Goal: Find specific page/section: Find specific page/section

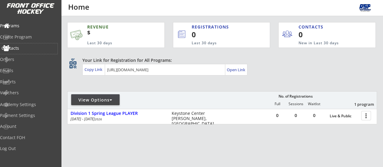
click at [27, 50] on div "Contacts" at bounding box center [29, 48] width 55 height 4
select select ""Players""
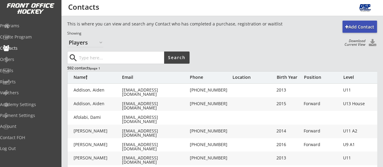
click at [109, 60] on input "input" at bounding box center [121, 57] width 86 height 12
type input "[PERSON_NAME]"
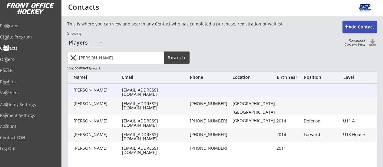
click at [137, 90] on div "[EMAIL_ADDRESS][DOMAIN_NAME]" at bounding box center [155, 92] width 67 height 8
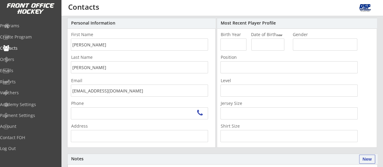
scroll to position [35, 0]
click at [96, 92] on input "[EMAIL_ADDRESS][DOMAIN_NAME]" at bounding box center [139, 91] width 137 height 12
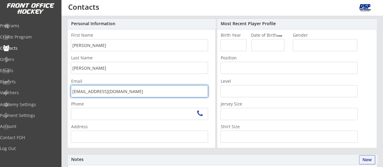
click at [96, 92] on input "[EMAIL_ADDRESS][DOMAIN_NAME]" at bounding box center [139, 91] width 137 height 12
click at [28, 28] on div "Programs" at bounding box center [29, 26] width 58 height 11
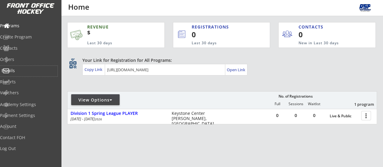
click at [20, 71] on div "Emails" at bounding box center [29, 70] width 55 height 4
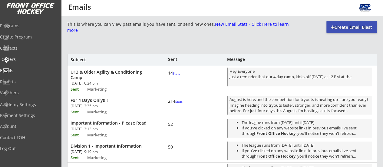
click at [27, 59] on div "Orders" at bounding box center [29, 59] width 55 height 4
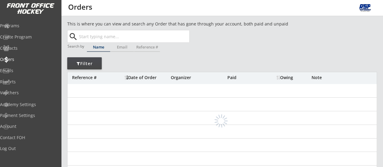
click at [114, 39] on input "text" at bounding box center [133, 36] width 111 height 12
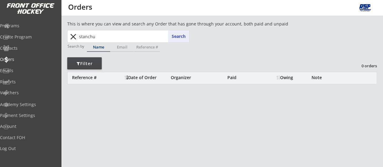
click at [107, 37] on input "stanchu" at bounding box center [133, 36] width 111 height 12
drag, startPoint x: 111, startPoint y: 40, endPoint x: 45, endPoint y: 52, distance: 66.5
click at [45, 52] on body "REVENUE $ Last 30 days REGISTRATIONS 0 Last 30 days CONTACTS 0 New in Last 30 d…" at bounding box center [191, 83] width 383 height 167
type input "ryd"
type input "[PERSON_NAME]"
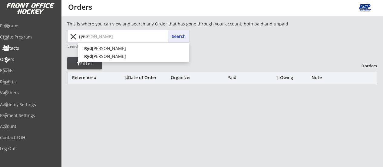
type input "ryder"
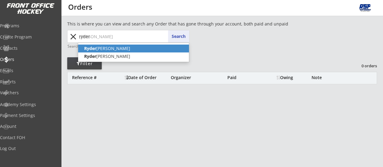
click at [106, 50] on p "[PERSON_NAME]" at bounding box center [133, 49] width 111 height 8
type input "[PERSON_NAME]"
click at [106, 50] on div "Name" at bounding box center [98, 47] width 23 height 8
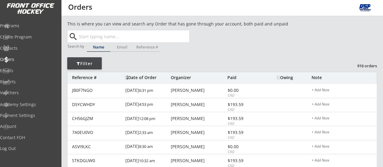
scroll to position [42, 0]
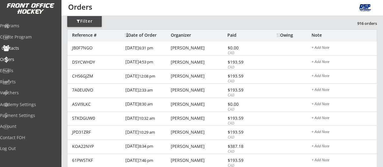
click at [25, 49] on div "Contacts" at bounding box center [29, 48] width 55 height 4
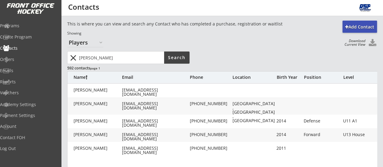
drag, startPoint x: 96, startPoint y: 54, endPoint x: 50, endPoint y: 61, distance: 47.2
click at [50, 61] on body "REVENUE $ Last 30 days REGISTRATIONS 0 Last 30 days CONTACTS 0 New in Last 30 d…" at bounding box center [191, 83] width 383 height 167
click at [71, 58] on button "close" at bounding box center [73, 58] width 10 height 10
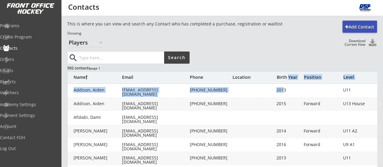
drag, startPoint x: 283, startPoint y: 87, endPoint x: 288, endPoint y: 80, distance: 9.3
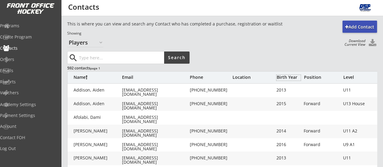
click at [283, 78] on div "Birth Year" at bounding box center [288, 77] width 24 height 4
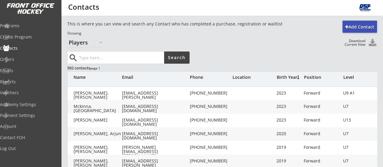
click at [283, 78] on div "Birth Year" at bounding box center [288, 77] width 24 height 4
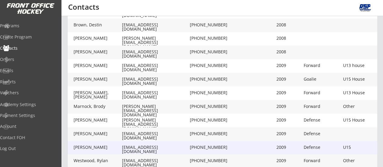
scroll to position [221, 0]
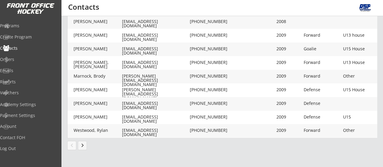
click at [84, 144] on button "keyboard_arrow_right" at bounding box center [82, 145] width 9 height 9
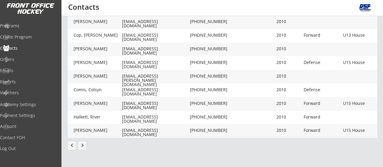
click at [85, 144] on button "keyboard_arrow_right" at bounding box center [82, 145] width 9 height 9
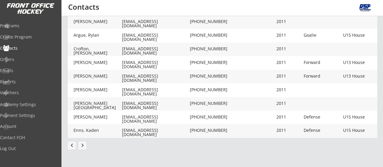
click at [83, 145] on button "keyboard_arrow_right" at bounding box center [82, 145] width 9 height 9
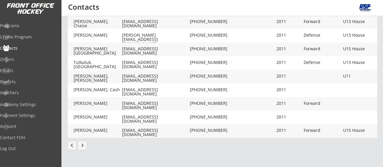
click at [84, 144] on button "keyboard_arrow_right" at bounding box center [82, 145] width 9 height 9
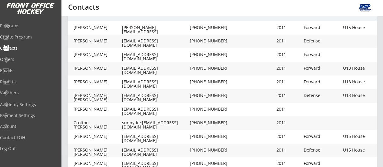
scroll to position [0, 0]
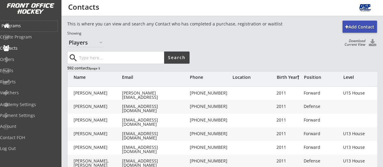
click at [31, 27] on div "Programs" at bounding box center [29, 26] width 55 height 4
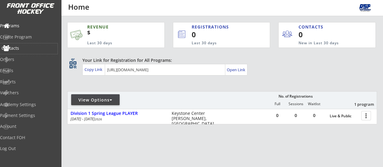
click at [27, 49] on div "Contacts" at bounding box center [29, 48] width 55 height 4
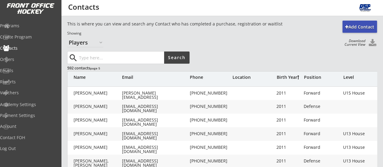
click at [217, 42] on div "This is where you can view and search any Contact who has completed a purchase,…" at bounding box center [203, 34] width 272 height 26
